Goal: Transaction & Acquisition: Purchase product/service

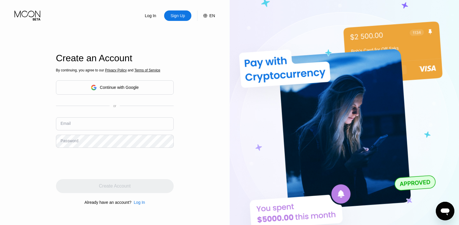
click at [118, 88] on div "Continue with Google" at bounding box center [119, 87] width 39 height 5
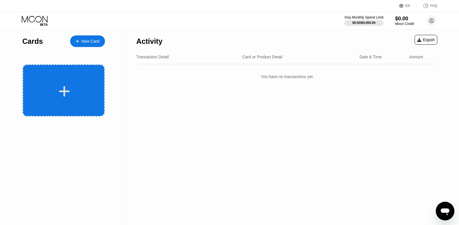
click at [77, 98] on div at bounding box center [64, 91] width 72 height 13
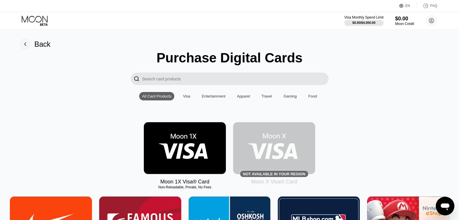
click at [189, 98] on div "Visa" at bounding box center [186, 96] width 7 height 4
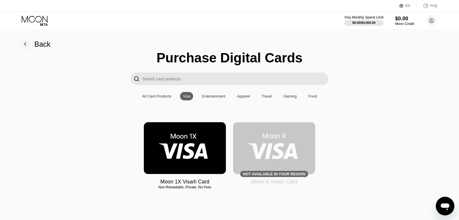
click at [163, 98] on div "All Card Products" at bounding box center [156, 96] width 29 height 4
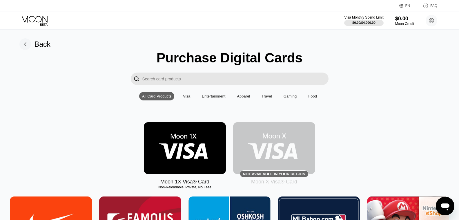
click at [191, 81] on input "Search card products" at bounding box center [236, 79] width 186 height 12
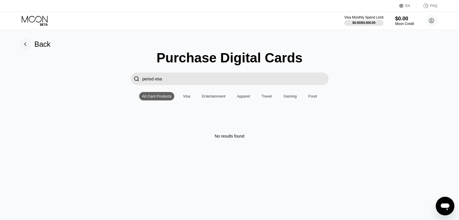
type input "period visa"
click at [190, 98] on div "Visa" at bounding box center [186, 96] width 7 height 4
click at [157, 82] on input "period visa" at bounding box center [236, 79] width 186 height 12
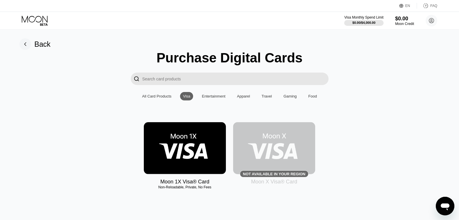
click at [192, 149] on img at bounding box center [185, 148] width 82 height 52
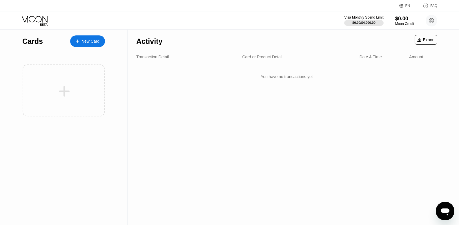
click at [79, 39] on div "New Card" at bounding box center [87, 41] width 35 height 12
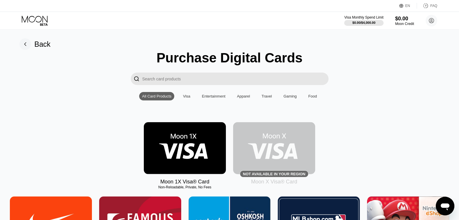
click at [190, 98] on div "Visa" at bounding box center [186, 96] width 7 height 4
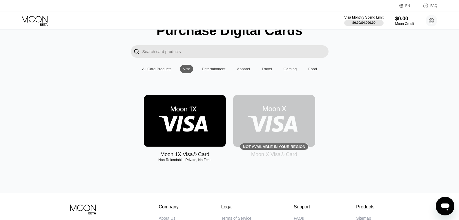
scroll to position [11, 0]
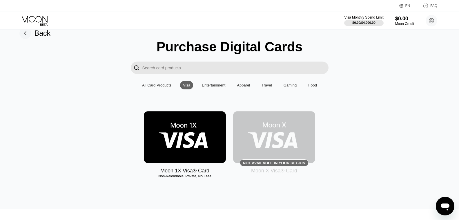
click at [169, 130] on img at bounding box center [185, 137] width 82 height 52
